Goal: Transaction & Acquisition: Subscribe to service/newsletter

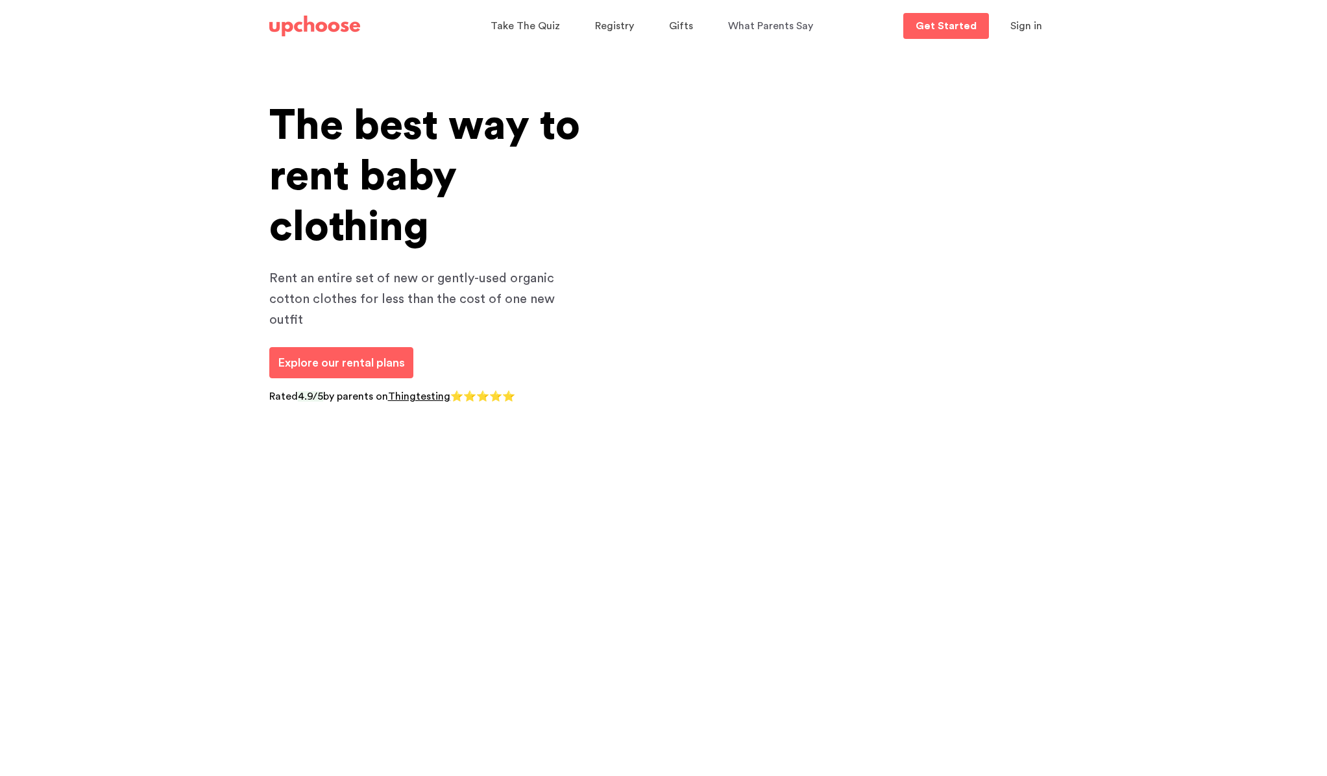
scroll to position [3, 0]
click at [408, 349] on link "Explore our rental plans" at bounding box center [341, 362] width 144 height 31
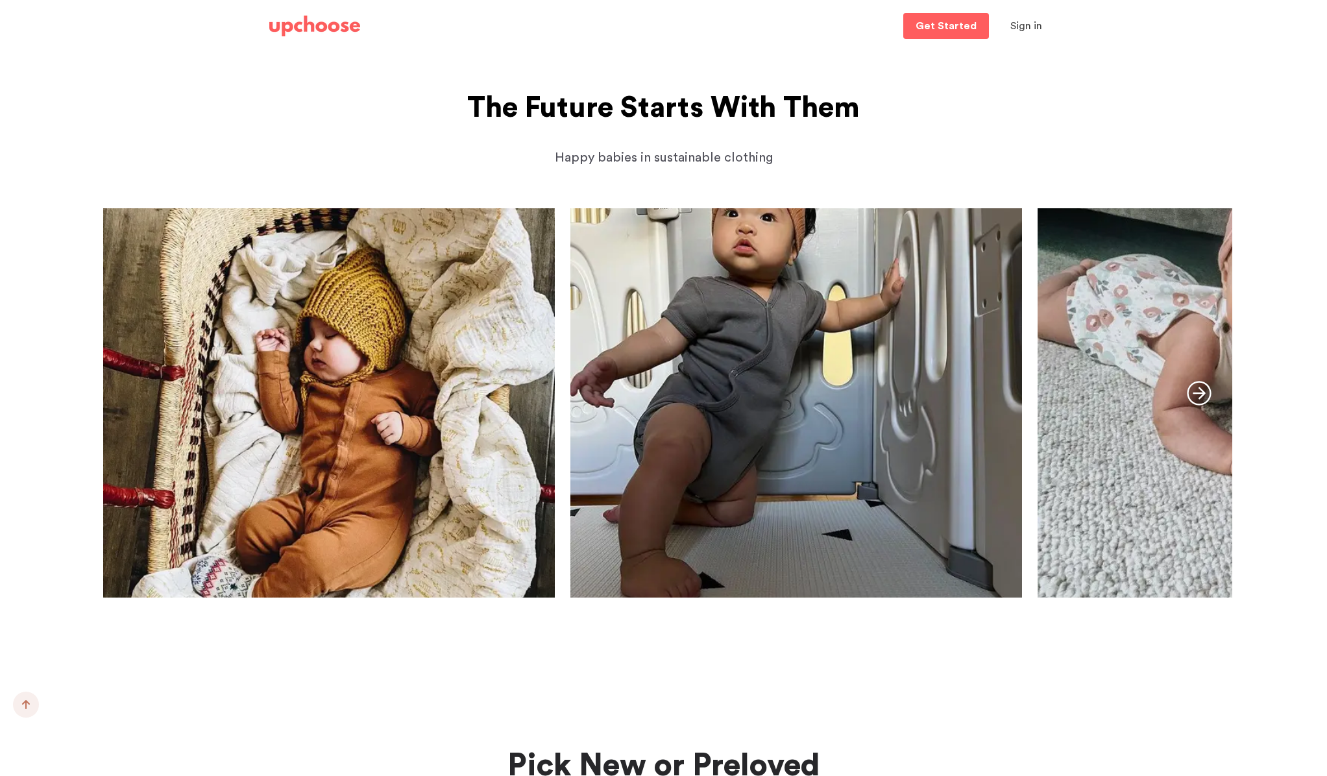
scroll to position [1527, 0]
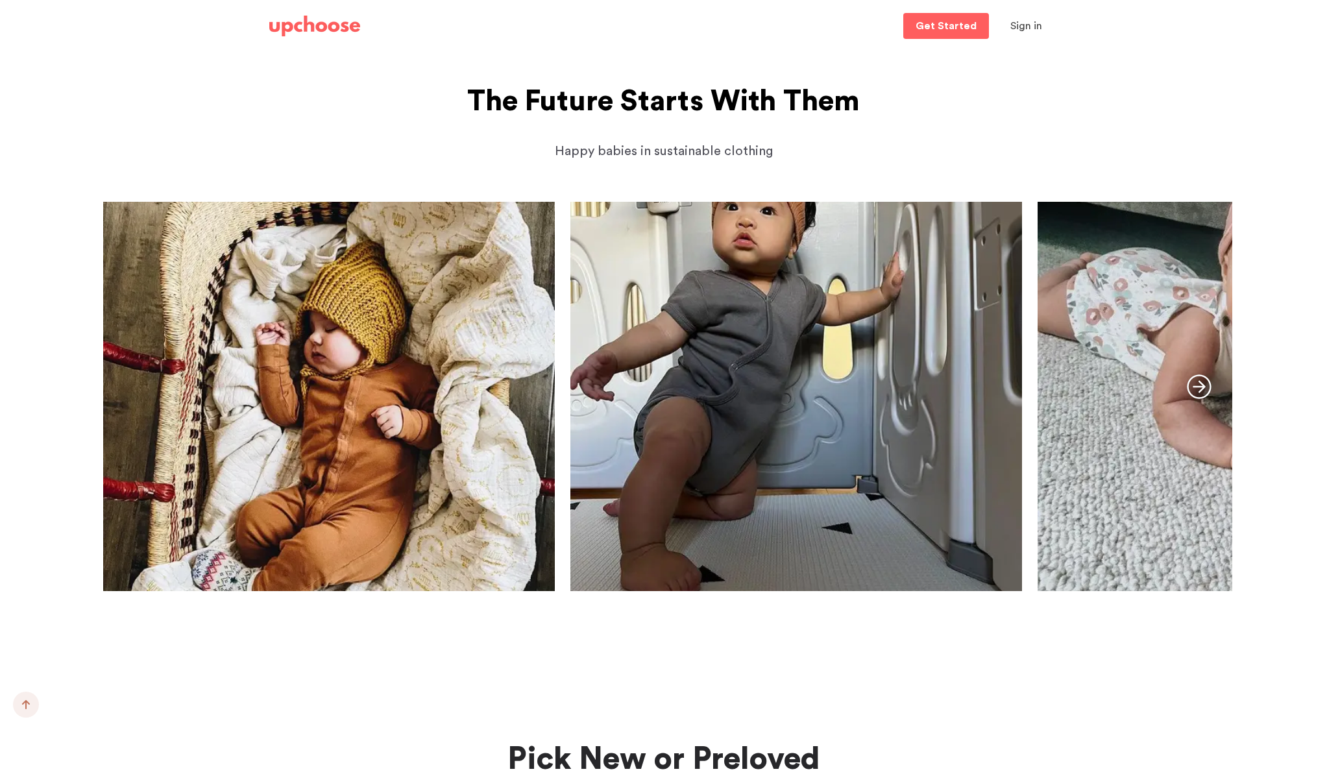
click at [1200, 392] on icon "button" at bounding box center [1199, 386] width 25 height 25
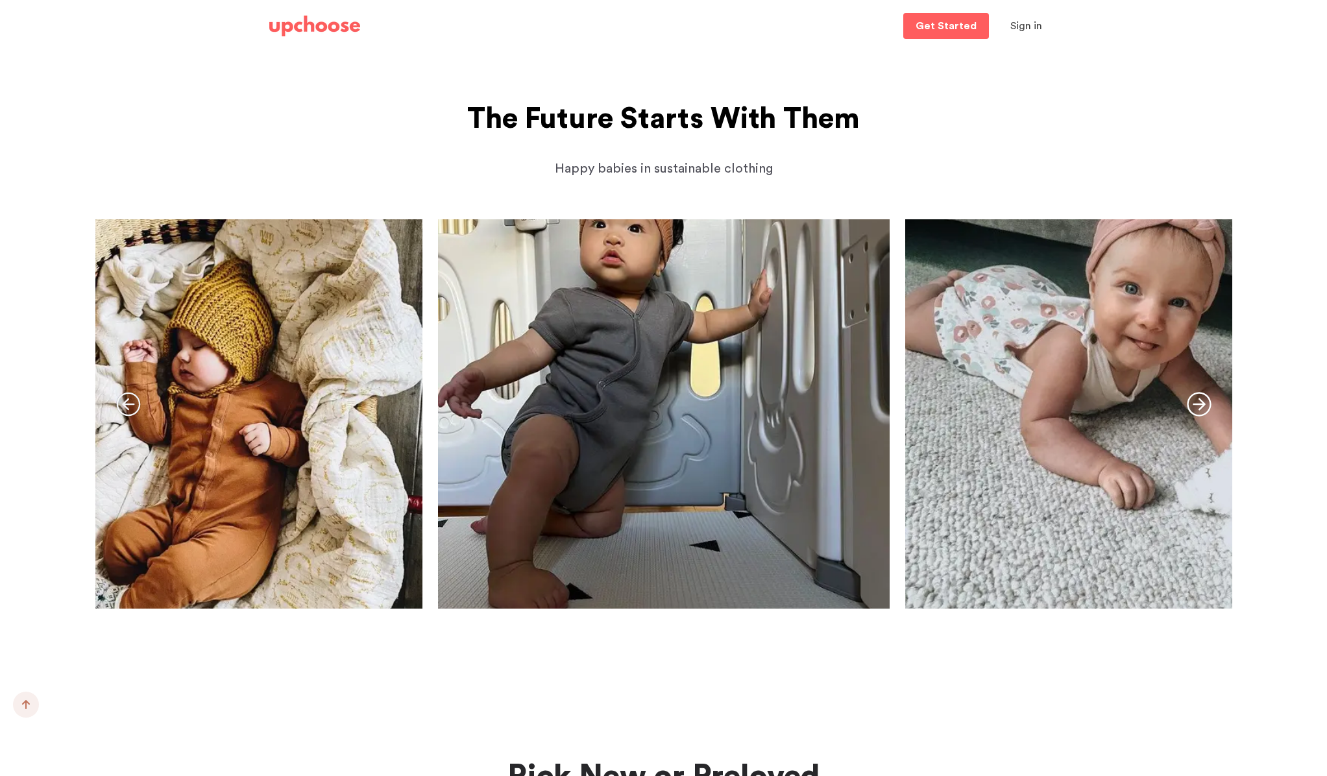
scroll to position [1066, 0]
